Goal: Task Accomplishment & Management: Use online tool/utility

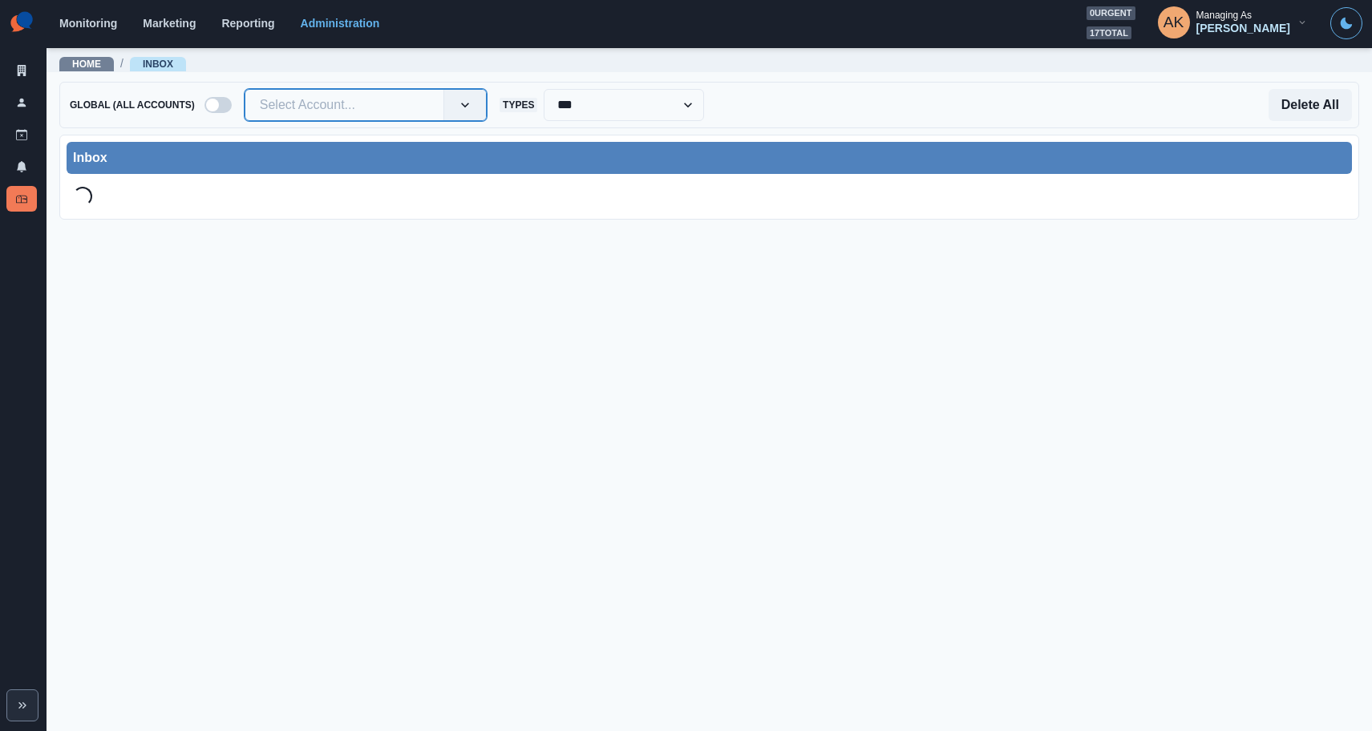
type input "**********"
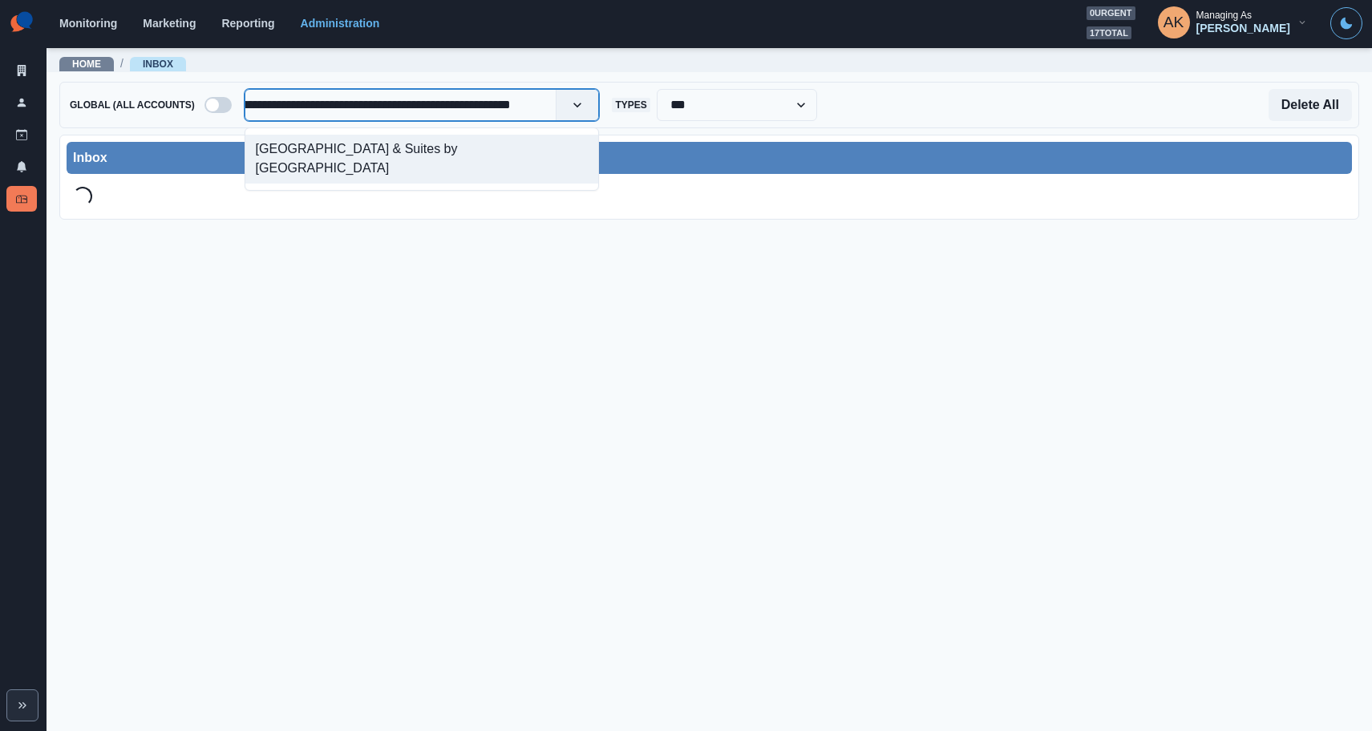
click at [392, 145] on div "[GEOGRAPHIC_DATA] & Suites by [GEOGRAPHIC_DATA]" at bounding box center [422, 159] width 354 height 49
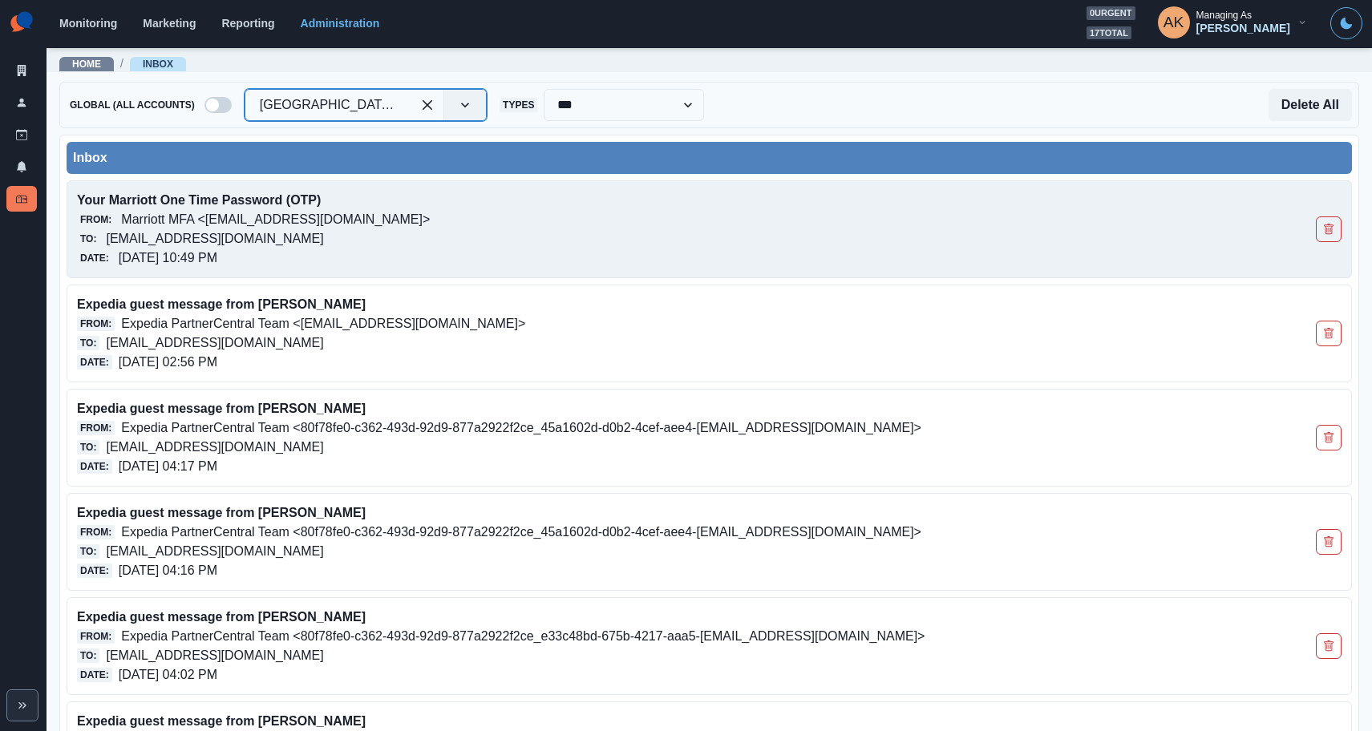
click at [289, 230] on p "[EMAIL_ADDRESS][DOMAIN_NAME]" at bounding box center [214, 238] width 217 height 19
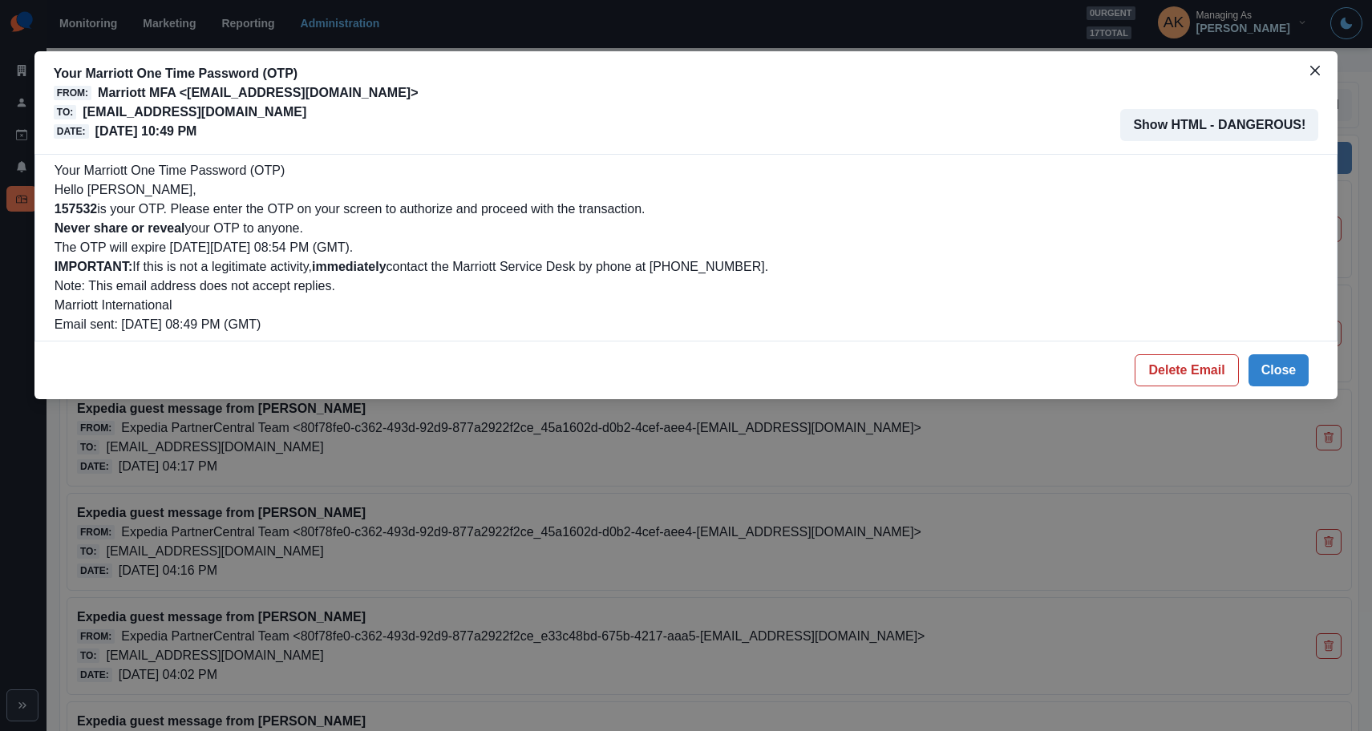
click at [85, 206] on b "157532" at bounding box center [76, 209] width 42 height 14
copy b "157532"
click at [1179, 386] on button "Delete Email" at bounding box center [1186, 370] width 103 height 32
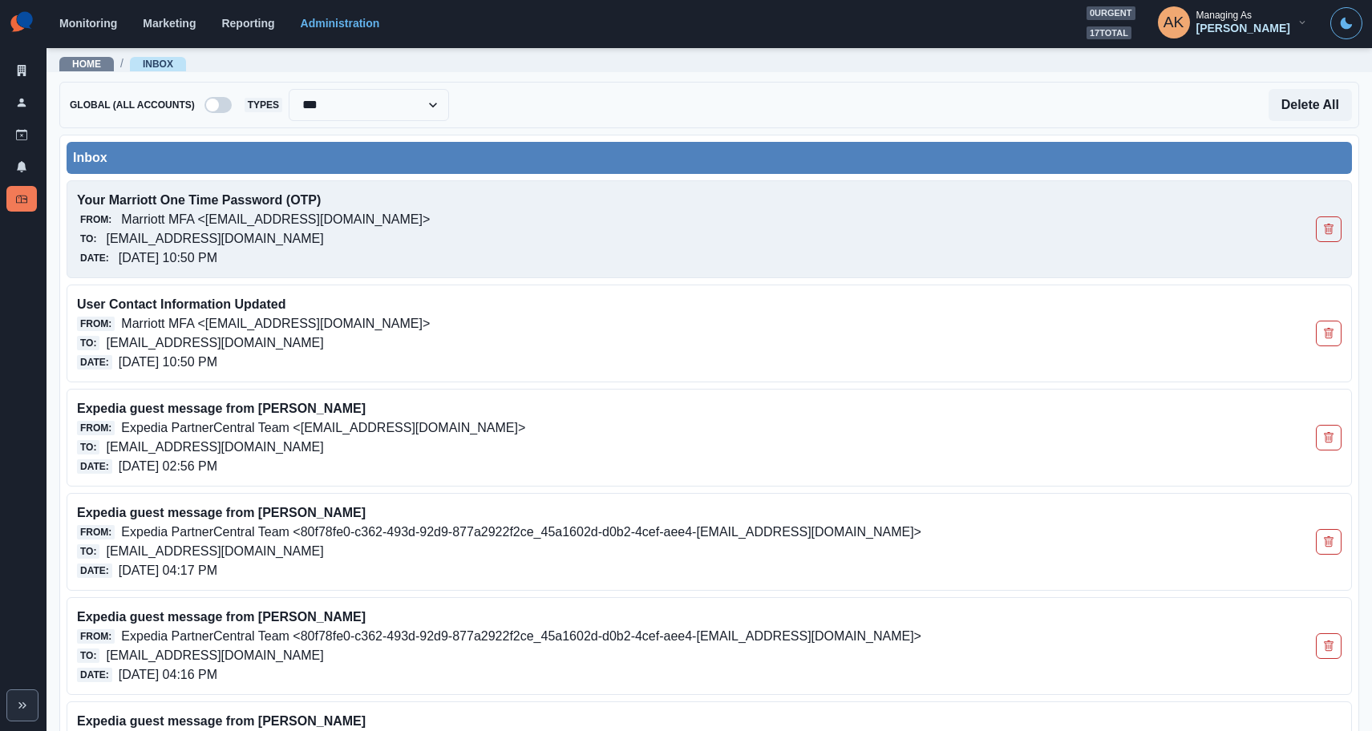
click at [323, 245] on p "[EMAIL_ADDRESS][DOMAIN_NAME]" at bounding box center [214, 238] width 217 height 19
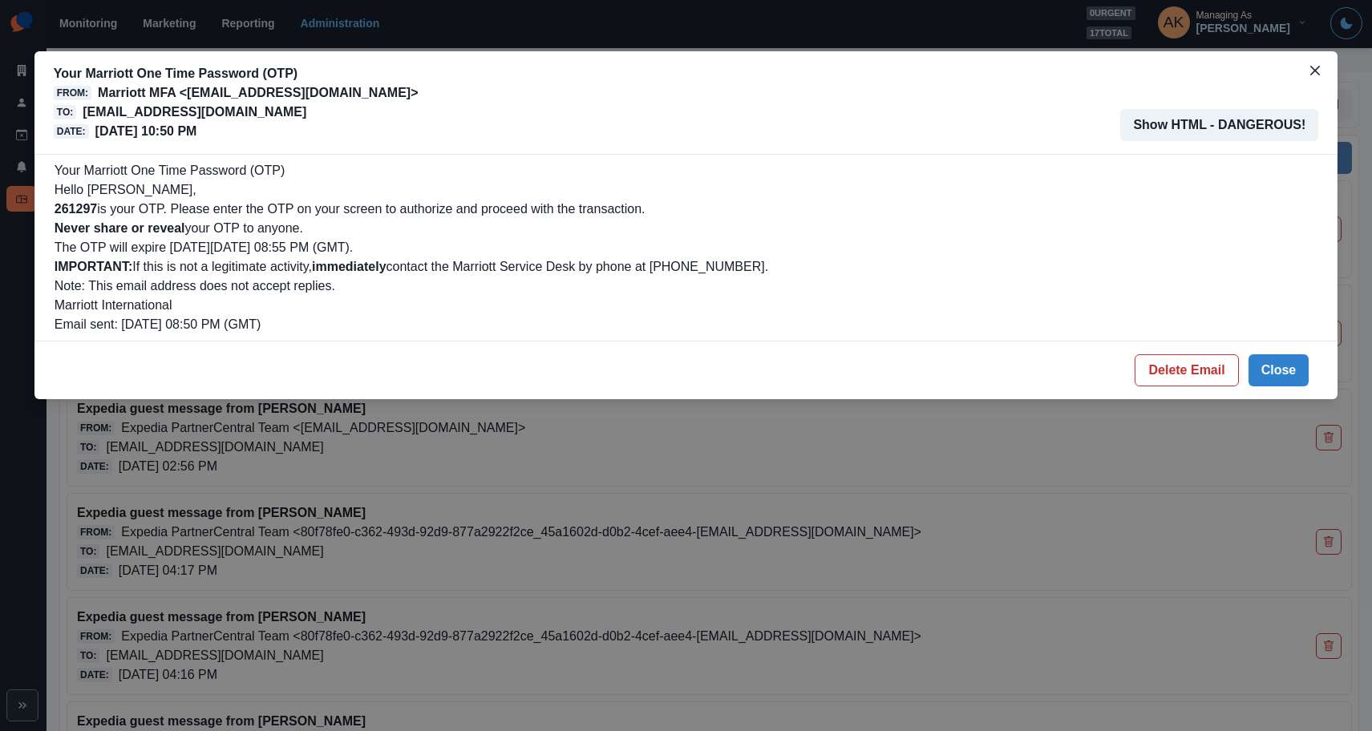
click at [76, 210] on b "261297" at bounding box center [76, 209] width 42 height 14
copy b "261297"
click at [1172, 358] on button "Delete Email" at bounding box center [1186, 370] width 103 height 32
